Goal: Task Accomplishment & Management: Manage account settings

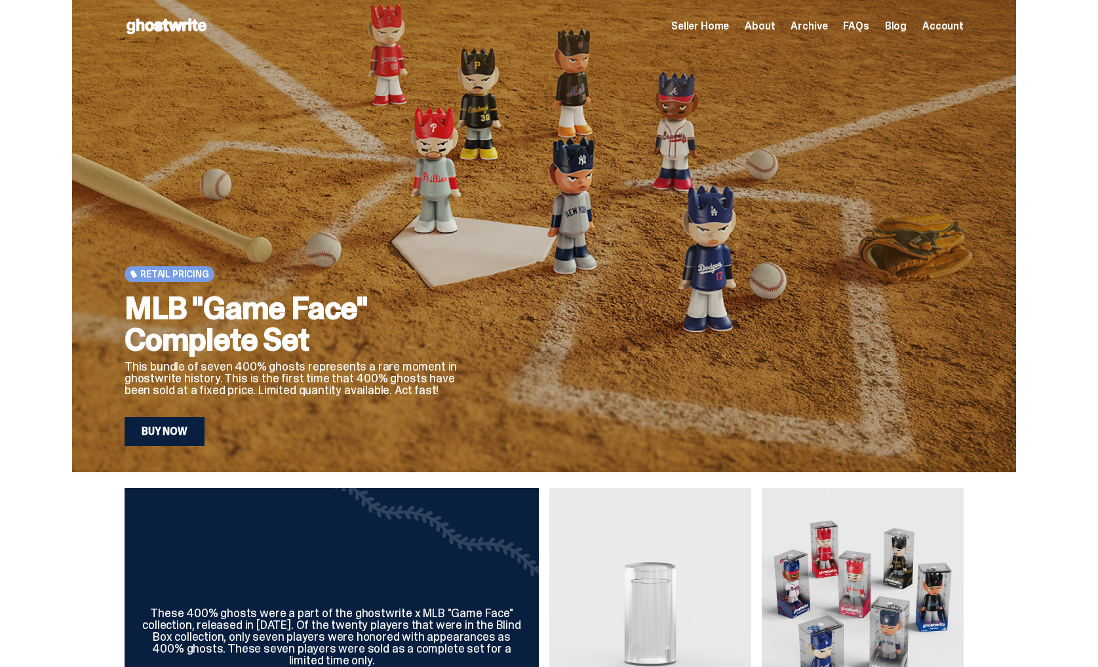
click at [731, 33] on div "Seller Home About Archive FAQs Blog Account" at bounding box center [817, 26] width 292 height 16
click at [729, 28] on span "Seller Home" at bounding box center [700, 26] width 58 height 10
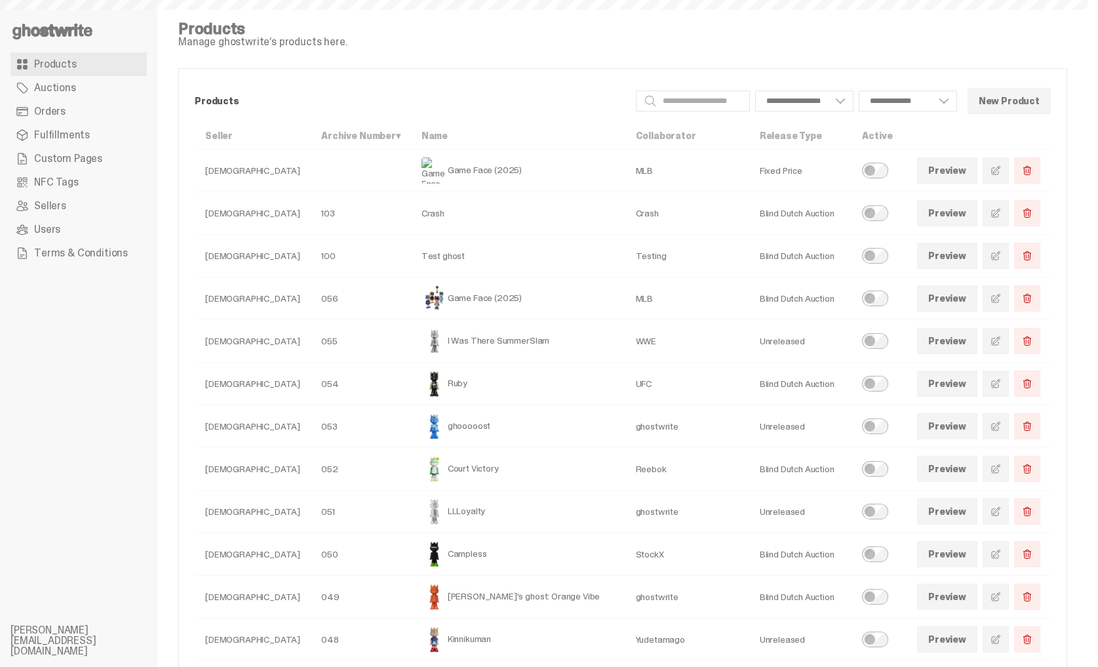
select select
click at [1009, 171] on link at bounding box center [996, 170] width 26 height 26
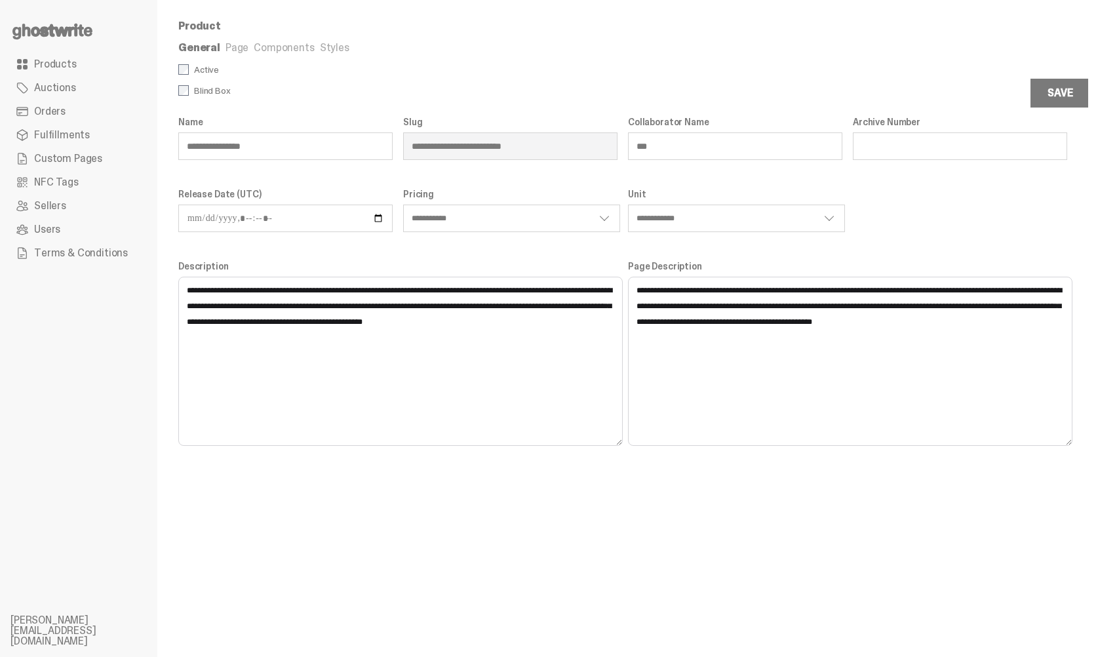
click at [233, 52] on link "Page" at bounding box center [237, 48] width 23 height 14
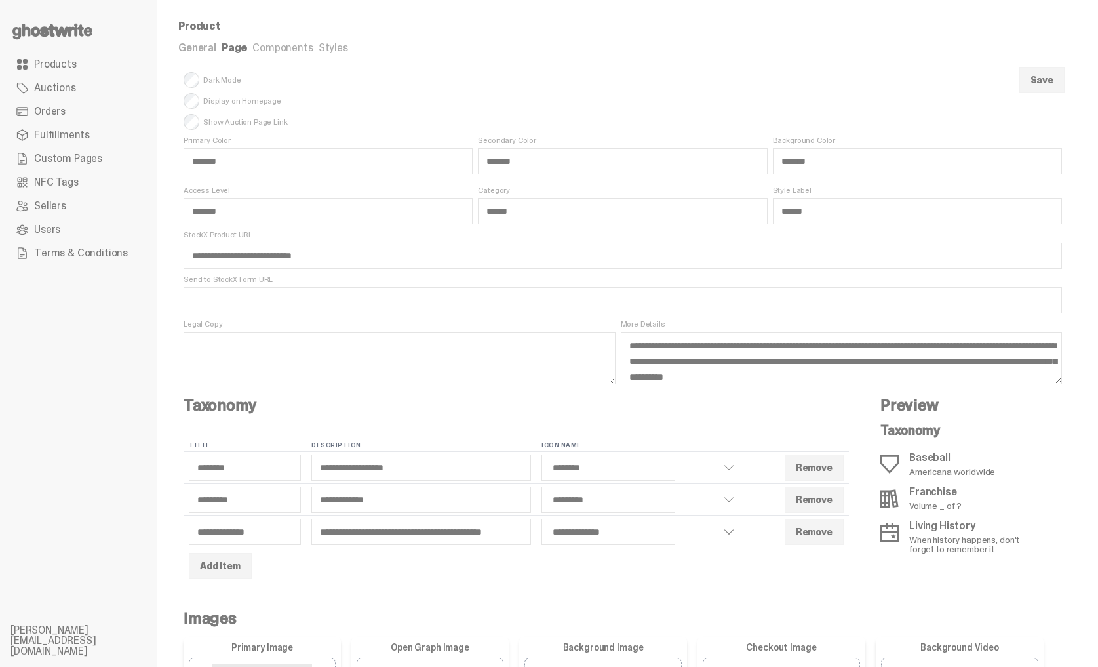
click at [279, 51] on link "Components" at bounding box center [282, 48] width 60 height 14
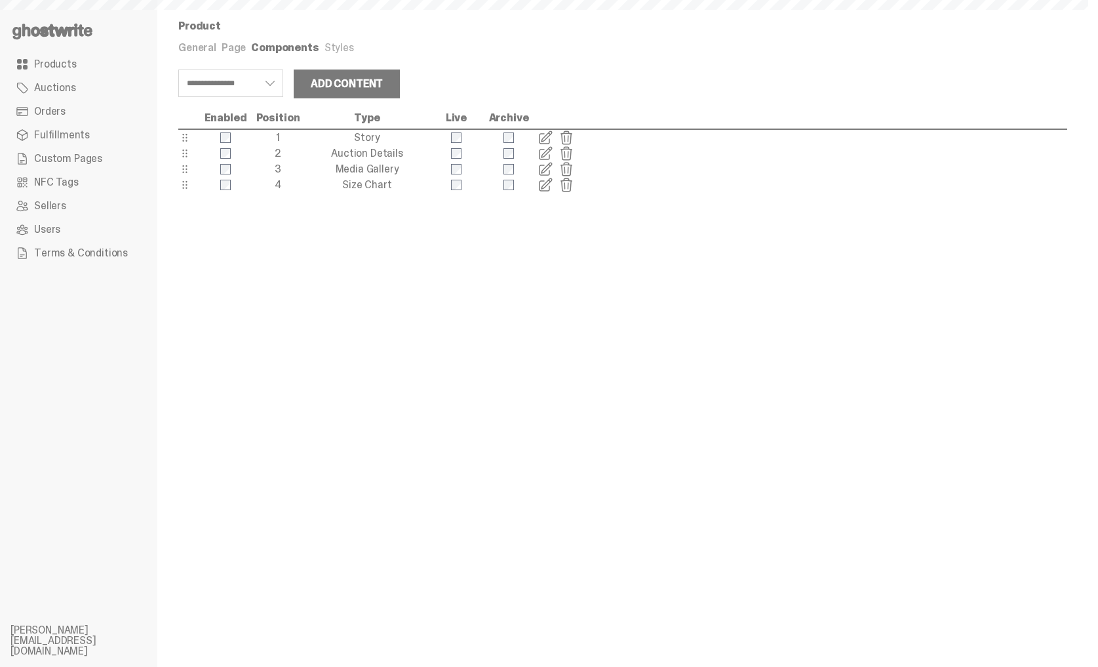
click at [235, 49] on link "Page" at bounding box center [234, 48] width 24 height 14
click at [231, 51] on link "Page" at bounding box center [234, 48] width 24 height 14
click at [225, 46] on link "Page" at bounding box center [234, 48] width 24 height 14
click at [202, 47] on link "General" at bounding box center [197, 48] width 38 height 14
select select "**********"
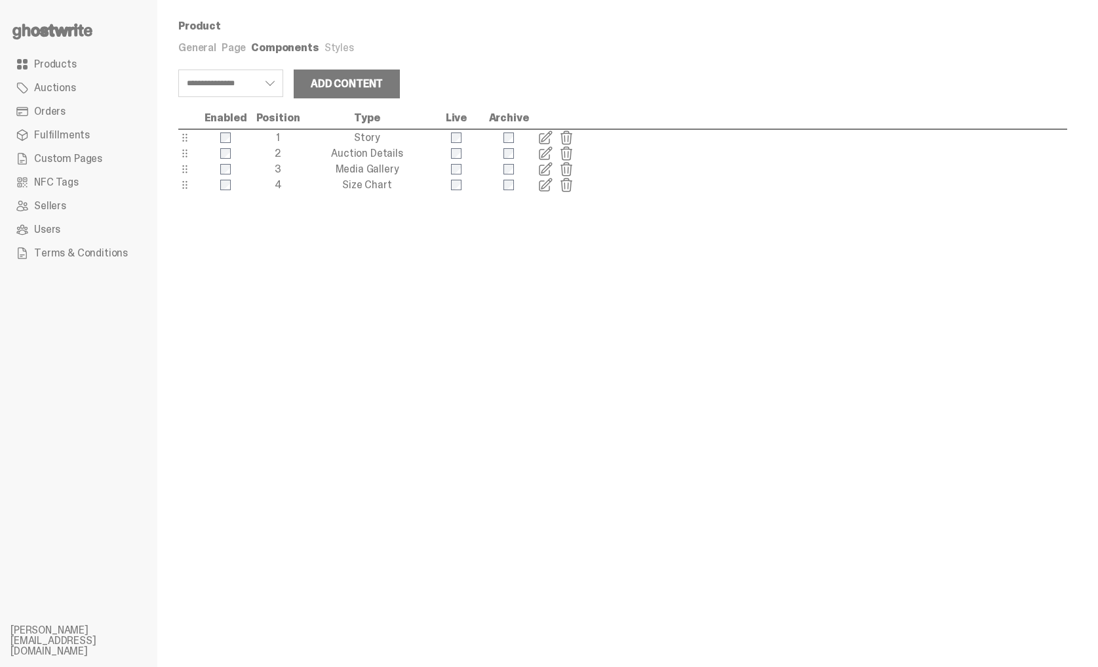
select select "**********"
click at [183, 46] on link "General" at bounding box center [197, 48] width 38 height 14
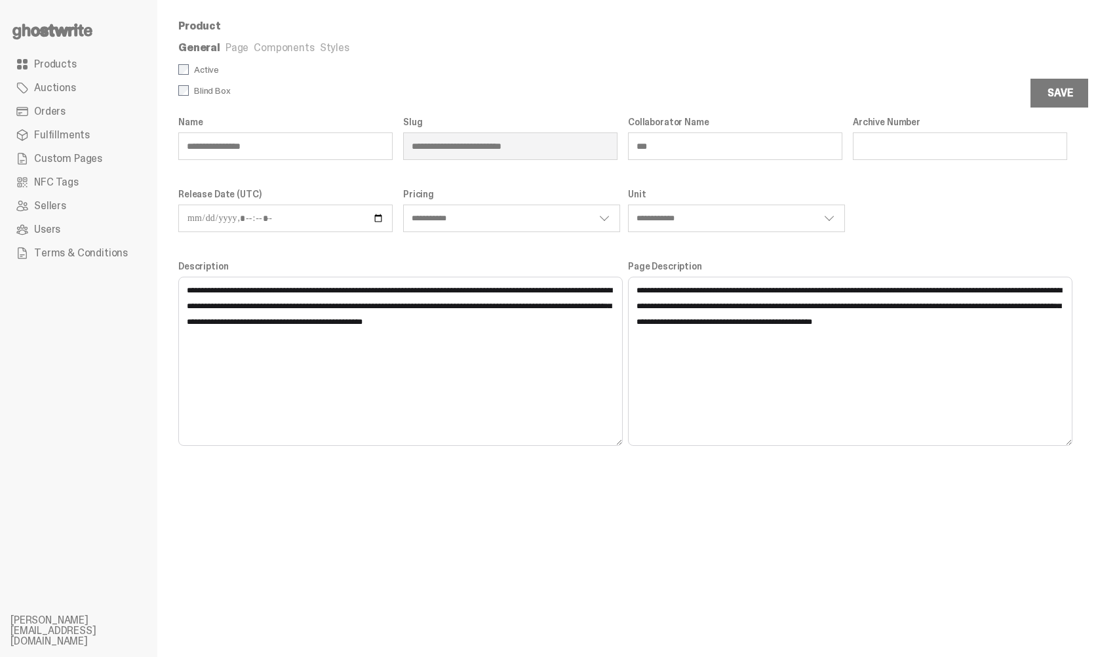
click at [226, 52] on link "Page" at bounding box center [237, 48] width 23 height 14
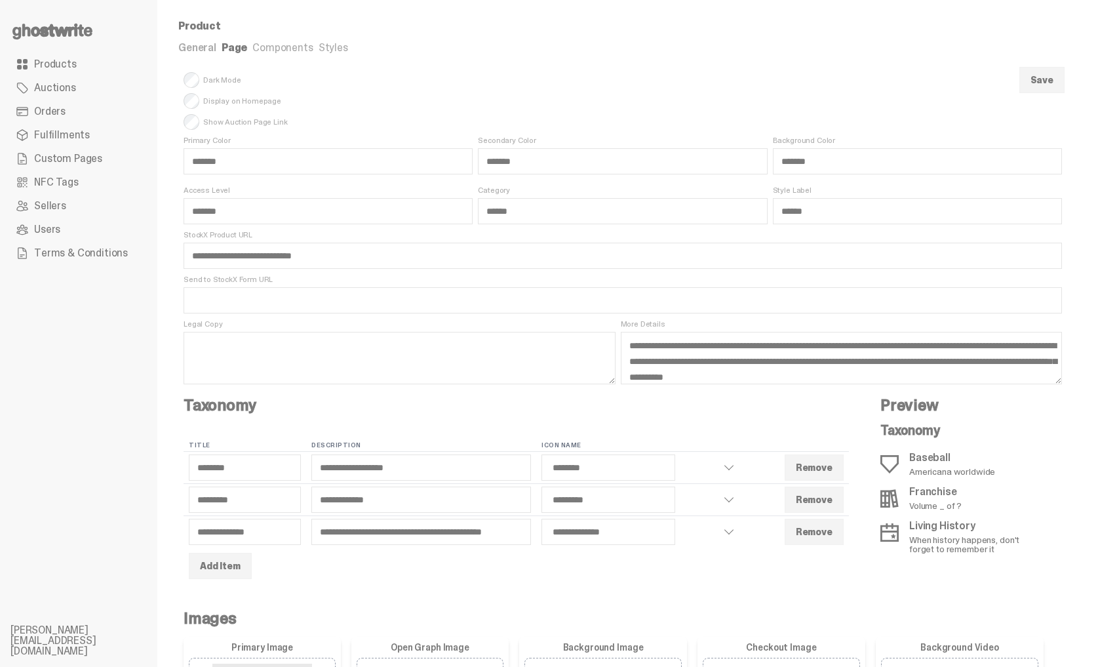
click at [267, 46] on link "Components" at bounding box center [282, 48] width 60 height 14
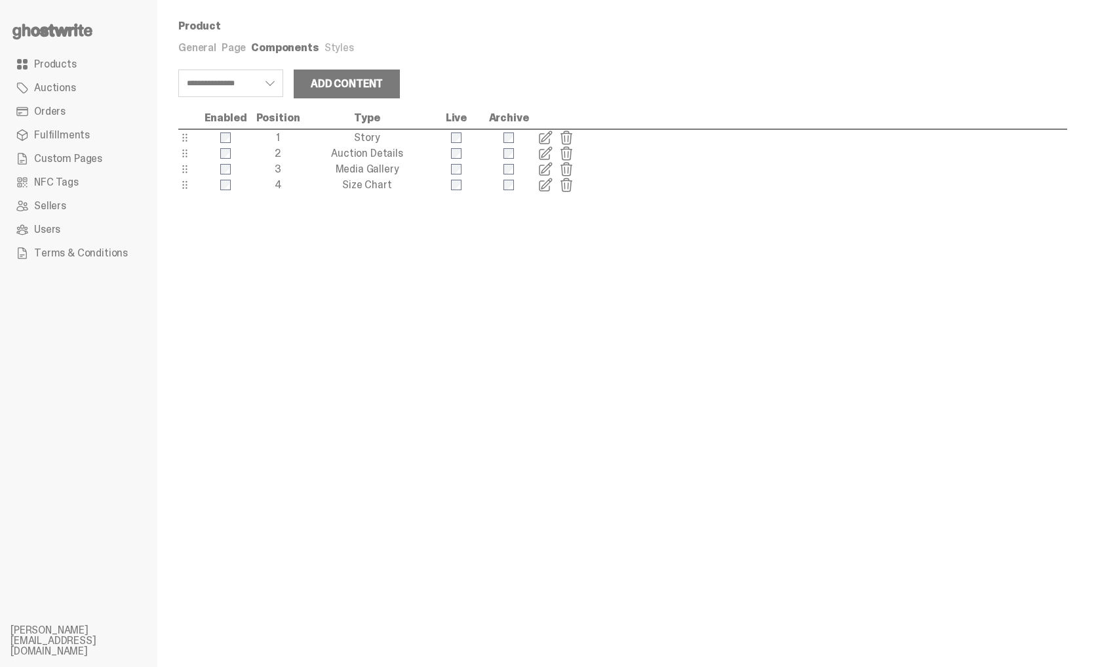
click at [233, 47] on link "Page" at bounding box center [234, 48] width 24 height 14
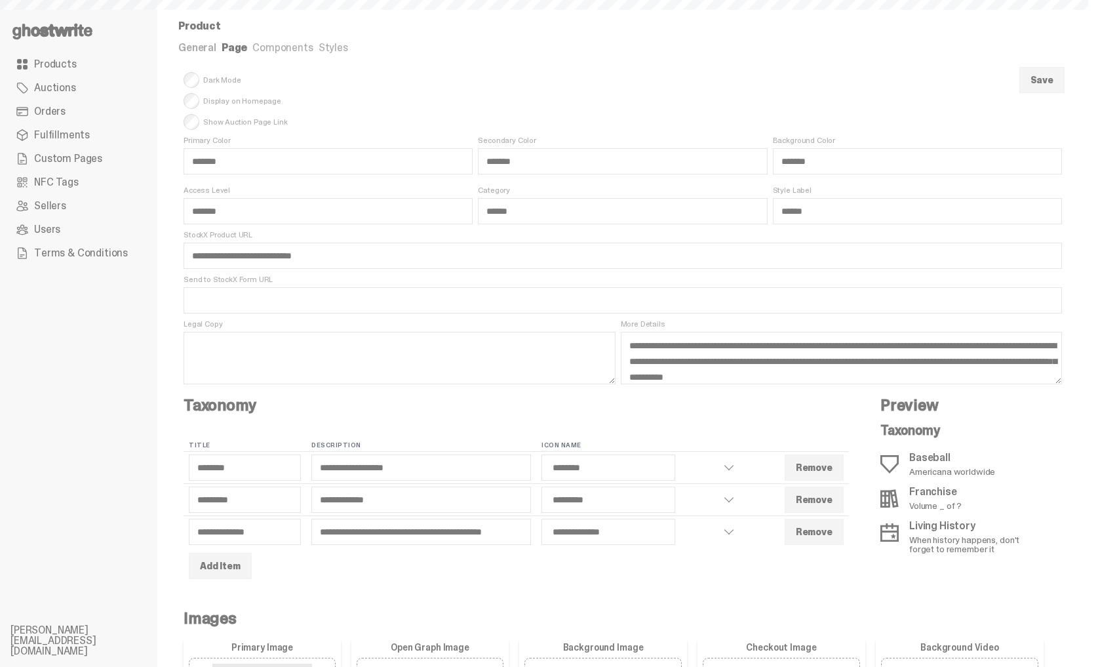
select select "********"
select select "*********"
select select "**********"
click at [96, 163] on span "Custom Pages" at bounding box center [68, 158] width 68 height 10
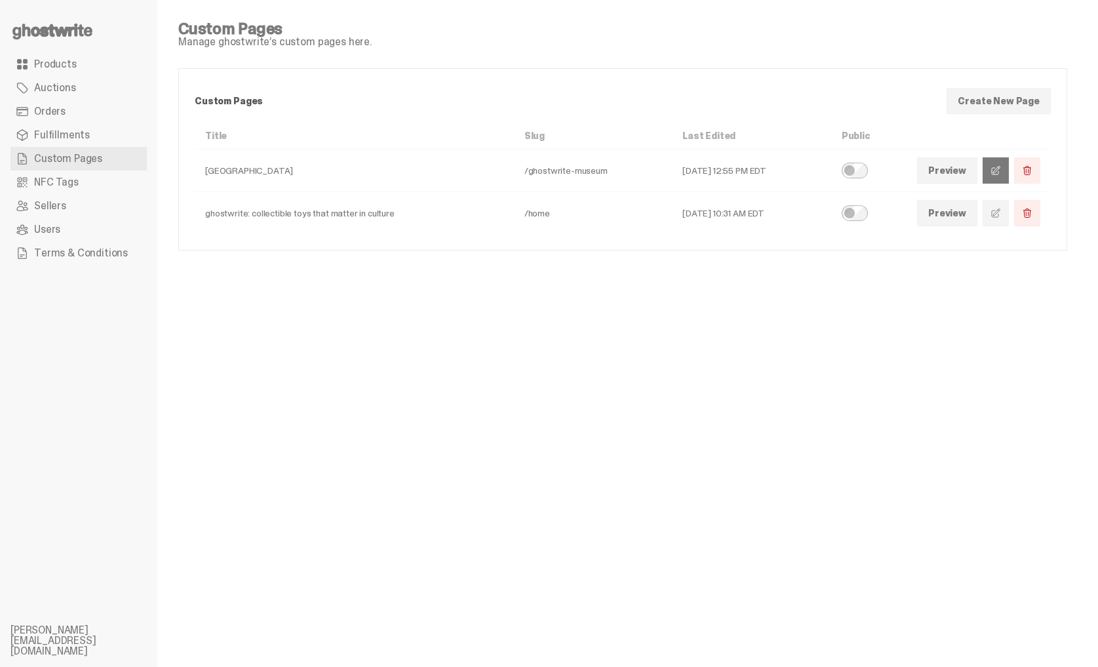
click at [1002, 165] on link at bounding box center [996, 170] width 26 height 26
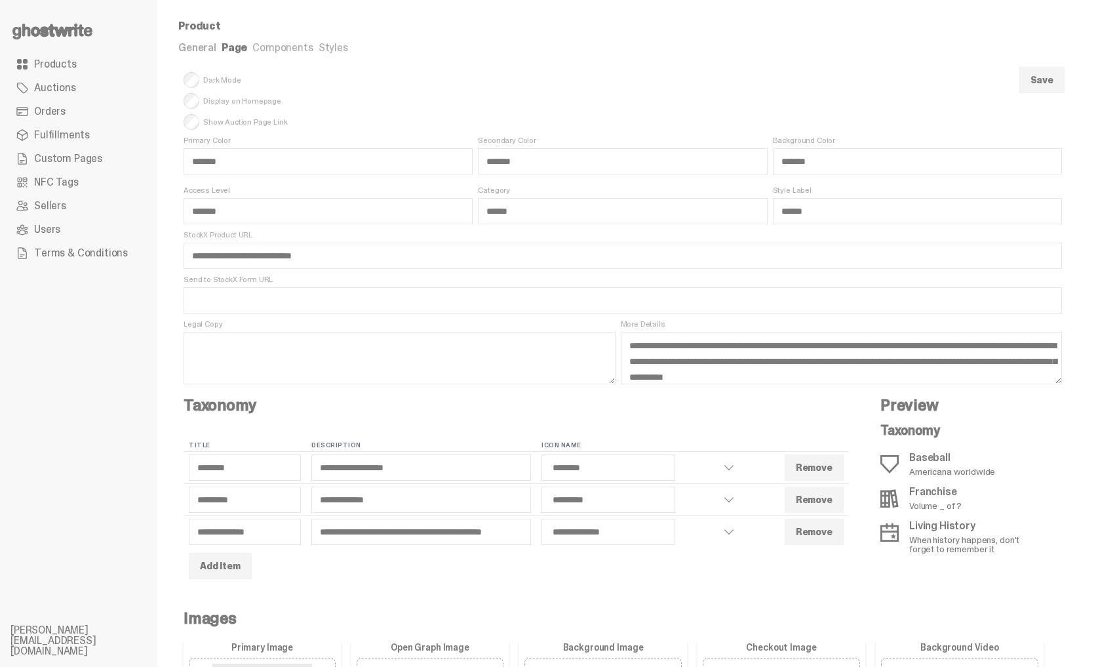
click at [182, 42] on link "General" at bounding box center [197, 48] width 38 height 14
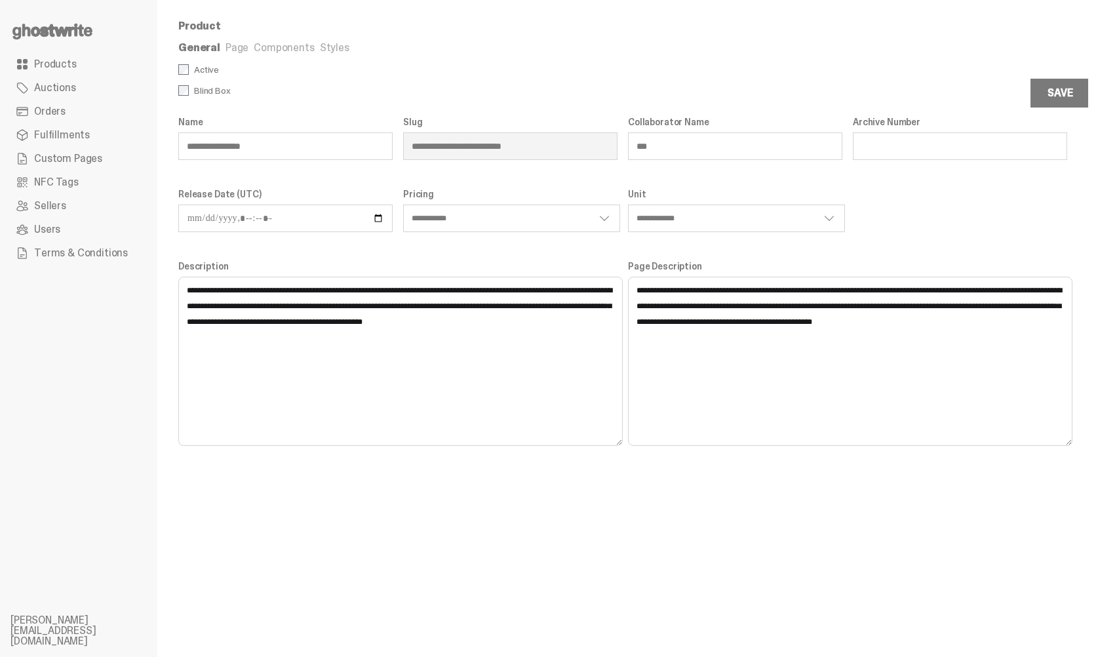
click at [329, 50] on link "Styles" at bounding box center [334, 48] width 29 height 14
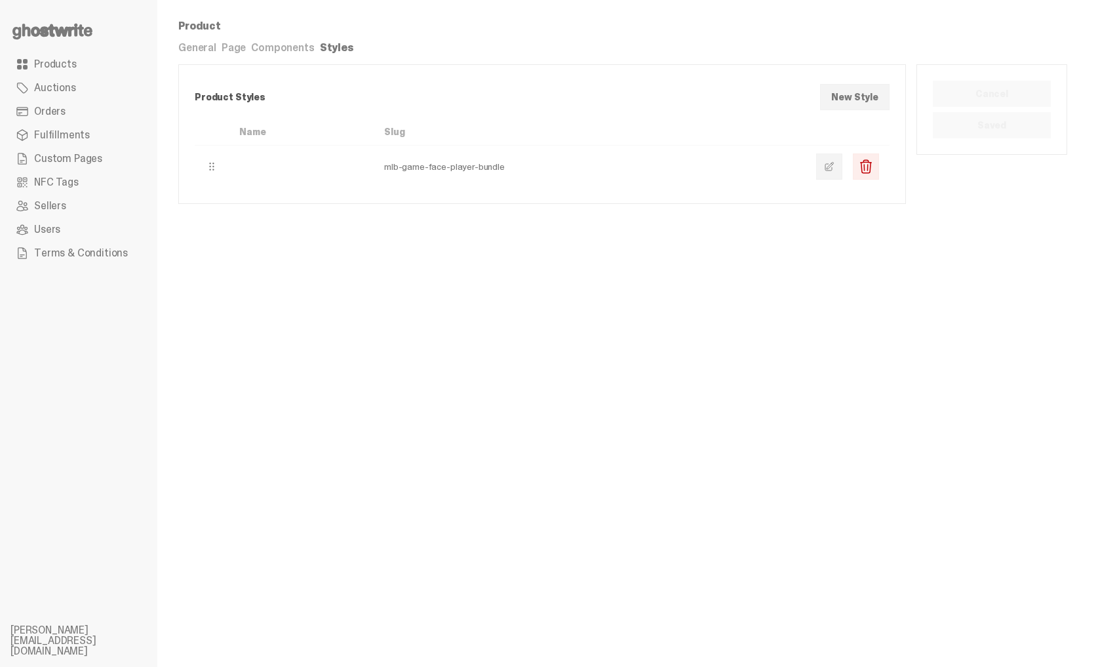
click at [195, 49] on link "General" at bounding box center [197, 48] width 38 height 14
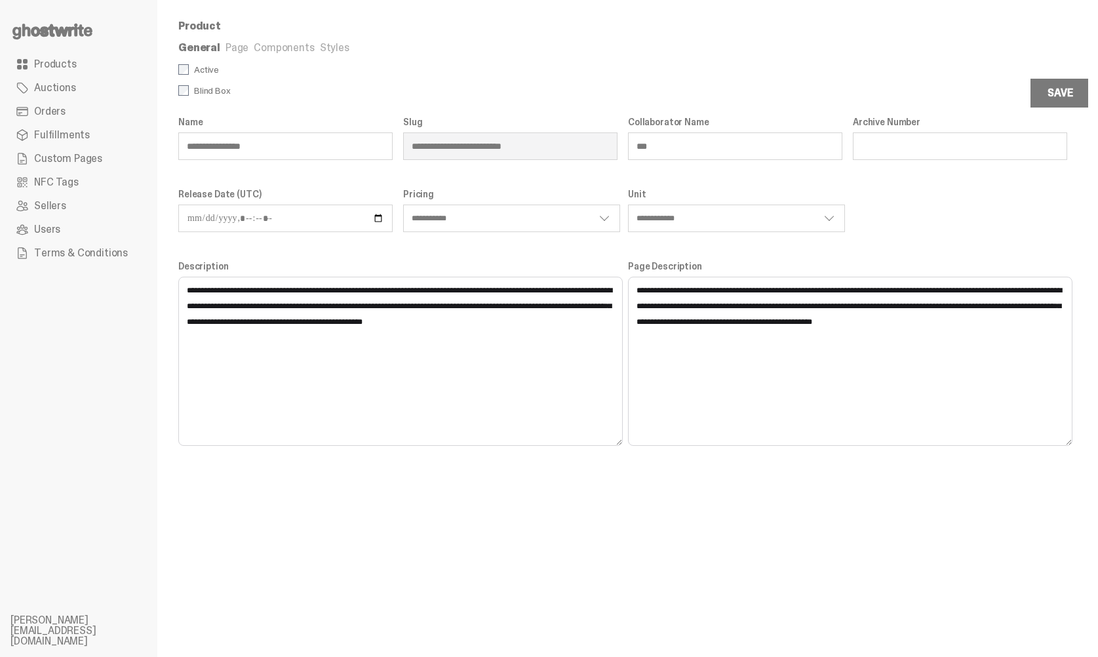
click at [226, 54] on link "Page" at bounding box center [237, 48] width 23 height 14
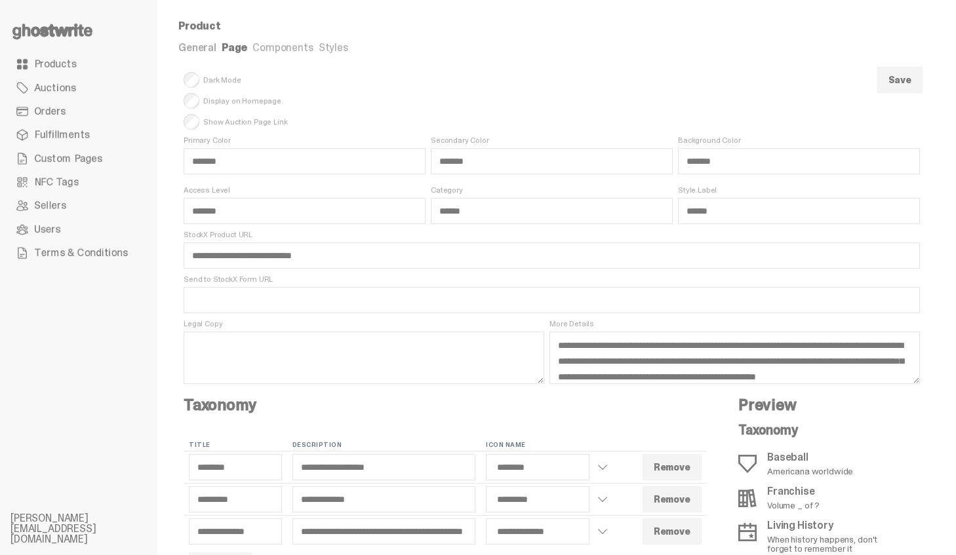
click at [45, 26] on icon at bounding box center [52, 31] width 84 height 21
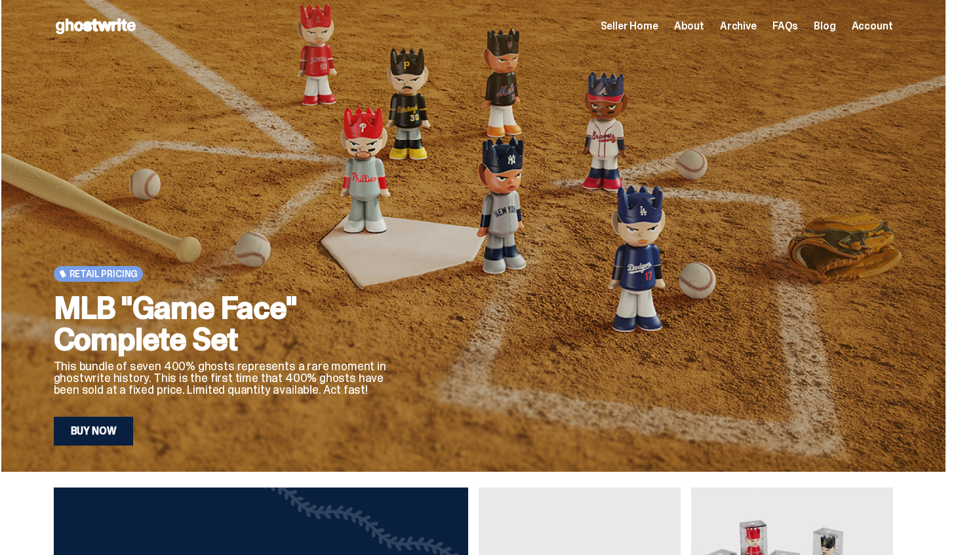
click at [108, 431] on link "Buy Now" at bounding box center [94, 431] width 80 height 29
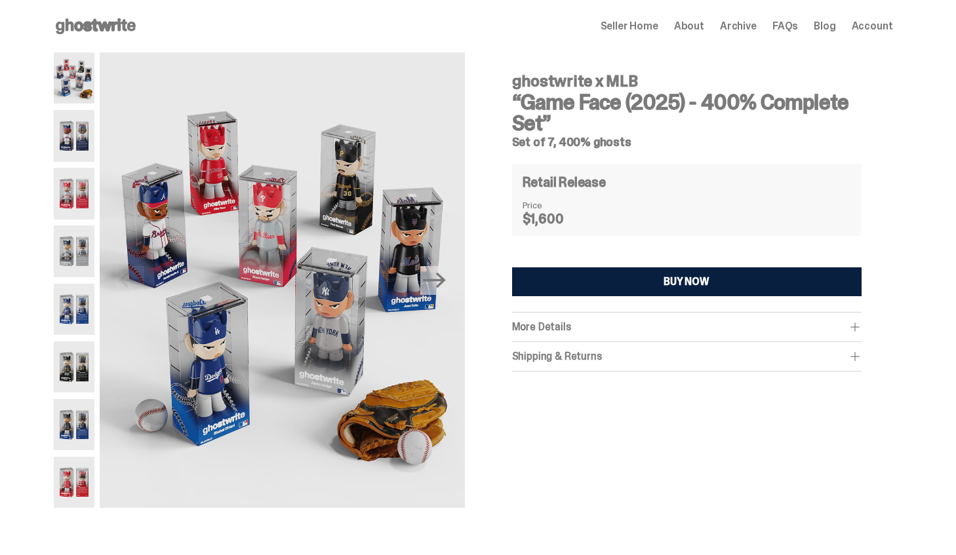
click at [559, 324] on span "More Details" at bounding box center [541, 327] width 59 height 14
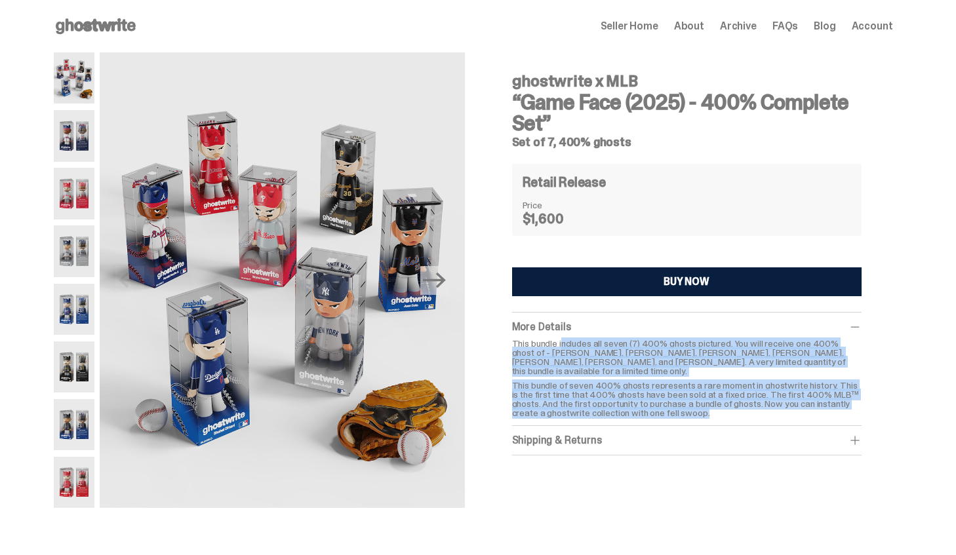
drag, startPoint x: 566, startPoint y: 345, endPoint x: 932, endPoint y: 416, distance: 373.1
click at [932, 416] on div "ghostwrite x MLB “Game Face (2025) - 400% Complete Set” Set of 7, 400% ghosts P…" at bounding box center [473, 286] width 946 height 469
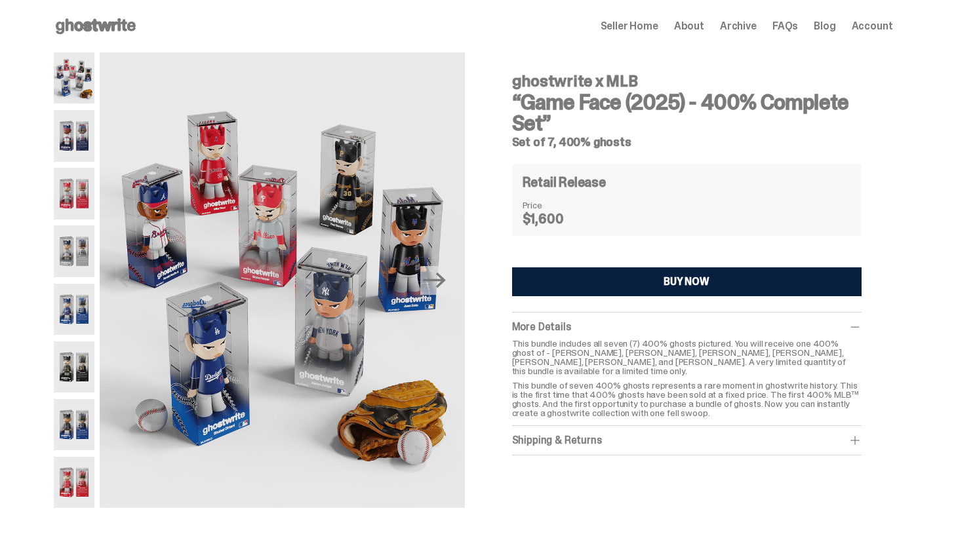
click at [927, 478] on div "ghostwrite x MLB “Game Face (2025) - 400% Complete Set” Set of 7, 400% ghosts P…" at bounding box center [473, 286] width 946 height 469
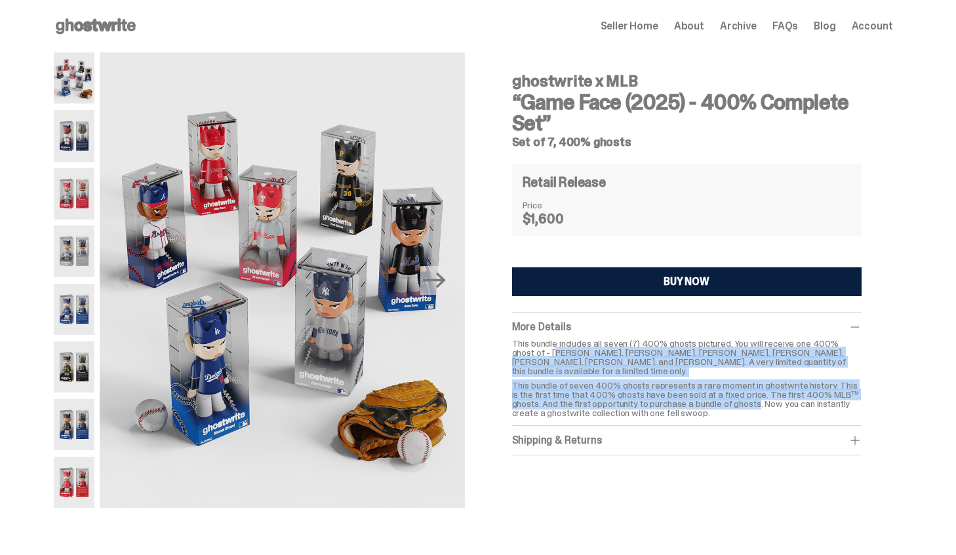
drag, startPoint x: 552, startPoint y: 352, endPoint x: 766, endPoint y: 401, distance: 219.1
click at [766, 401] on div "This bundle includes all seven (7) 400% ghosts pictured. You will receive one 4…" at bounding box center [686, 378] width 349 height 79
click at [728, 389] on p "This bundle of seven 400% ghosts represents a rare moment in ghostwrite history…" at bounding box center [686, 399] width 349 height 37
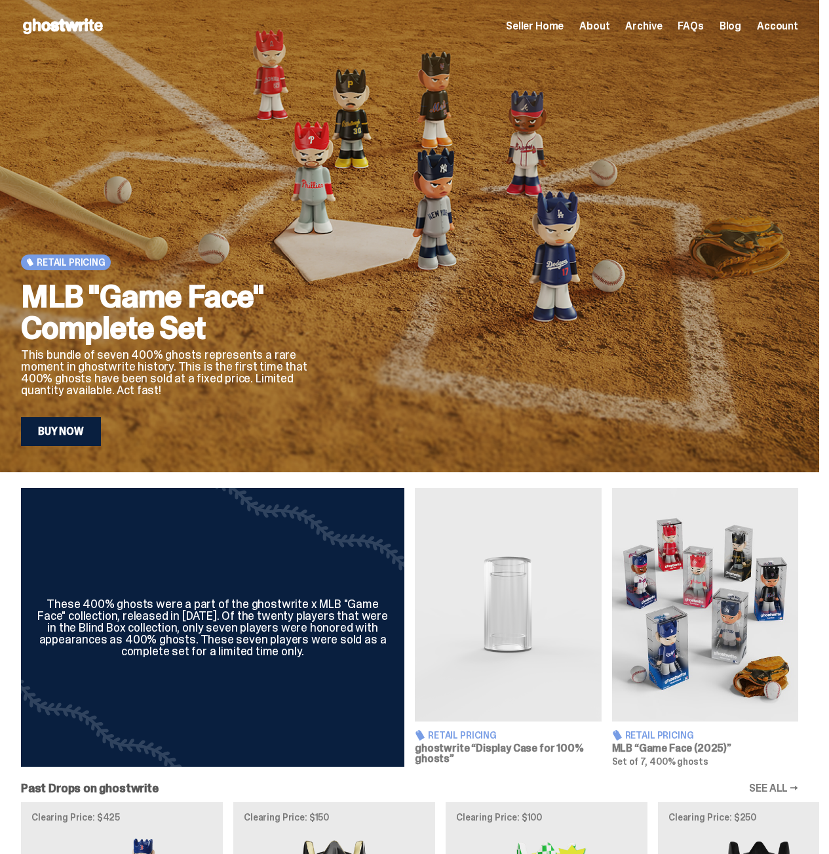
click at [564, 26] on span "Seller Home" at bounding box center [535, 26] width 58 height 10
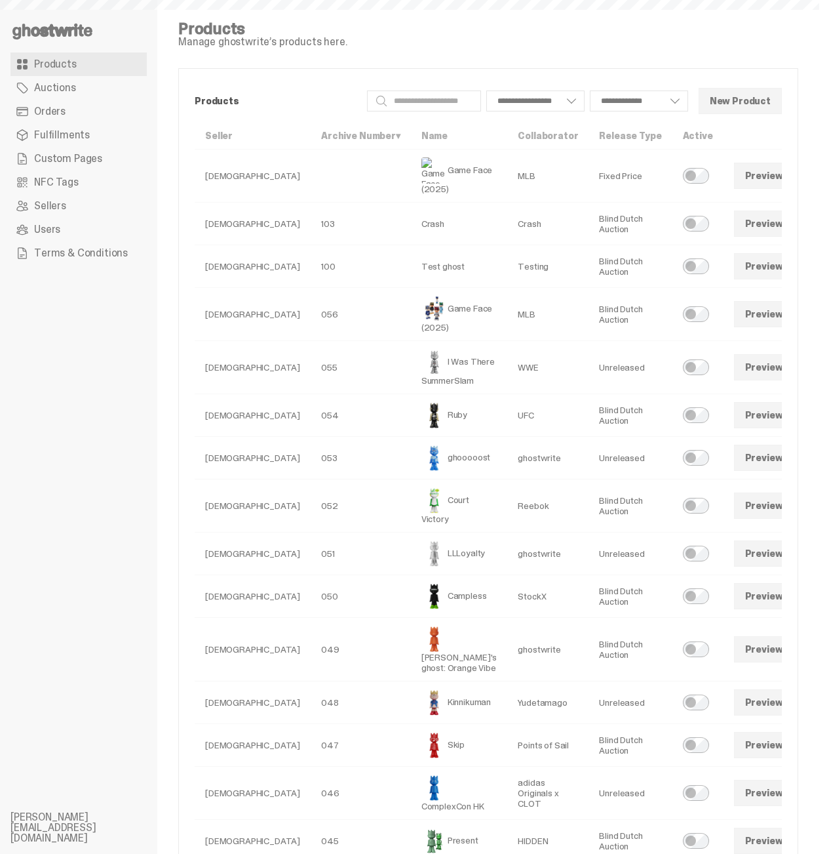
select select
click at [807, 171] on span at bounding box center [812, 175] width 10 height 10
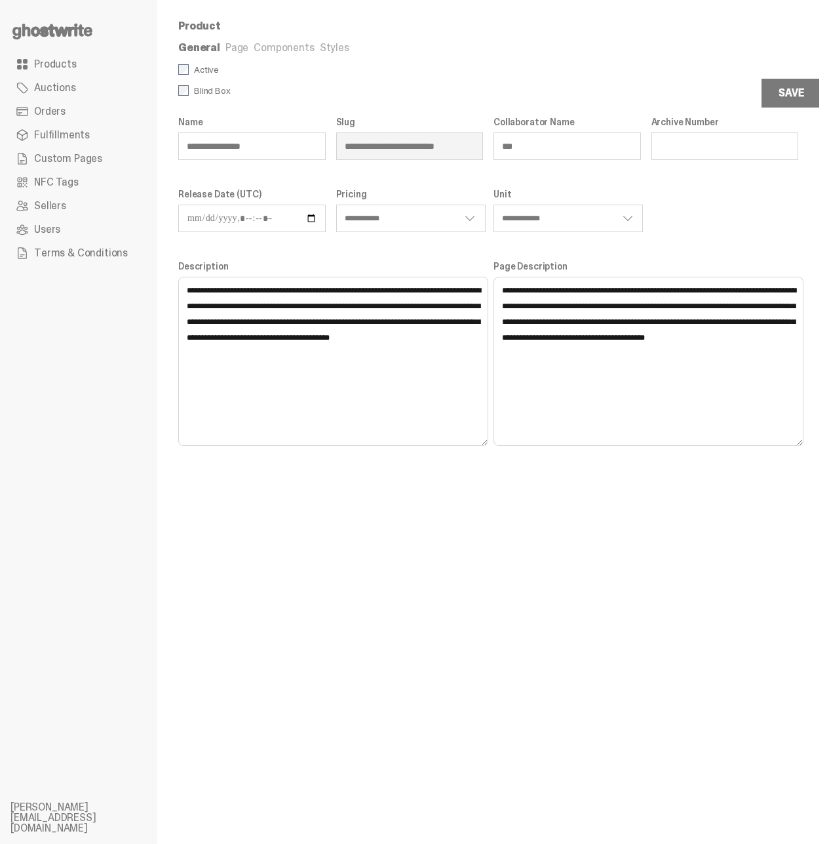
click at [321, 44] on link "Styles" at bounding box center [334, 48] width 29 height 14
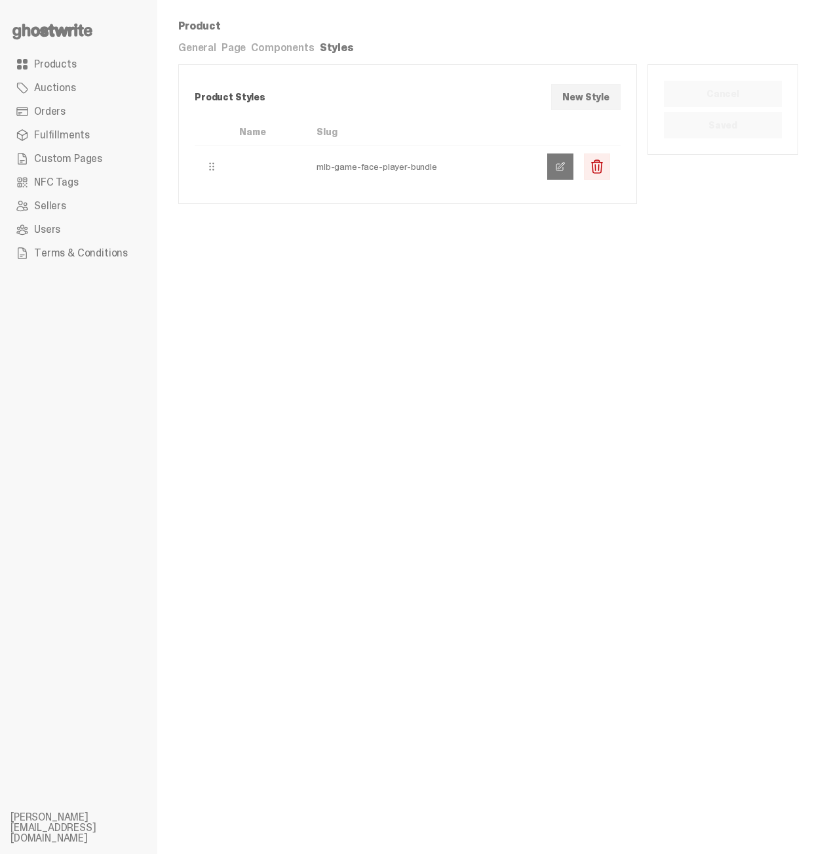
click at [568, 161] on link at bounding box center [560, 166] width 26 height 26
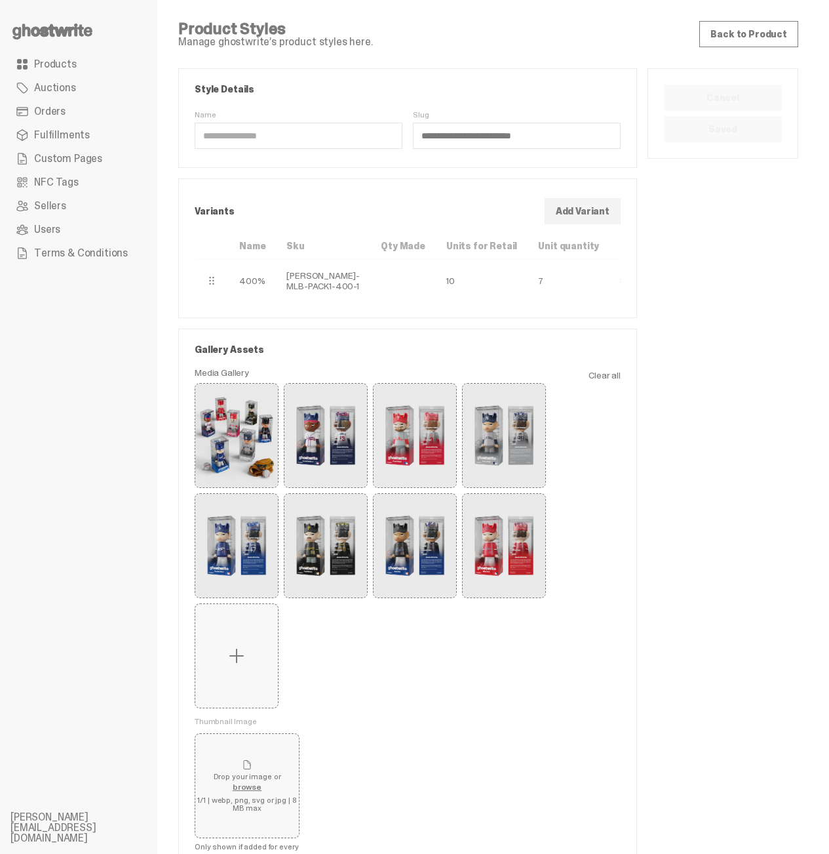
click at [730, 247] on div "Cancel Saved" at bounding box center [723, 473] width 151 height 810
click at [726, 301] on div "Cancel Saved" at bounding box center [723, 473] width 151 height 810
